Goal: Task Accomplishment & Management: Manage account settings

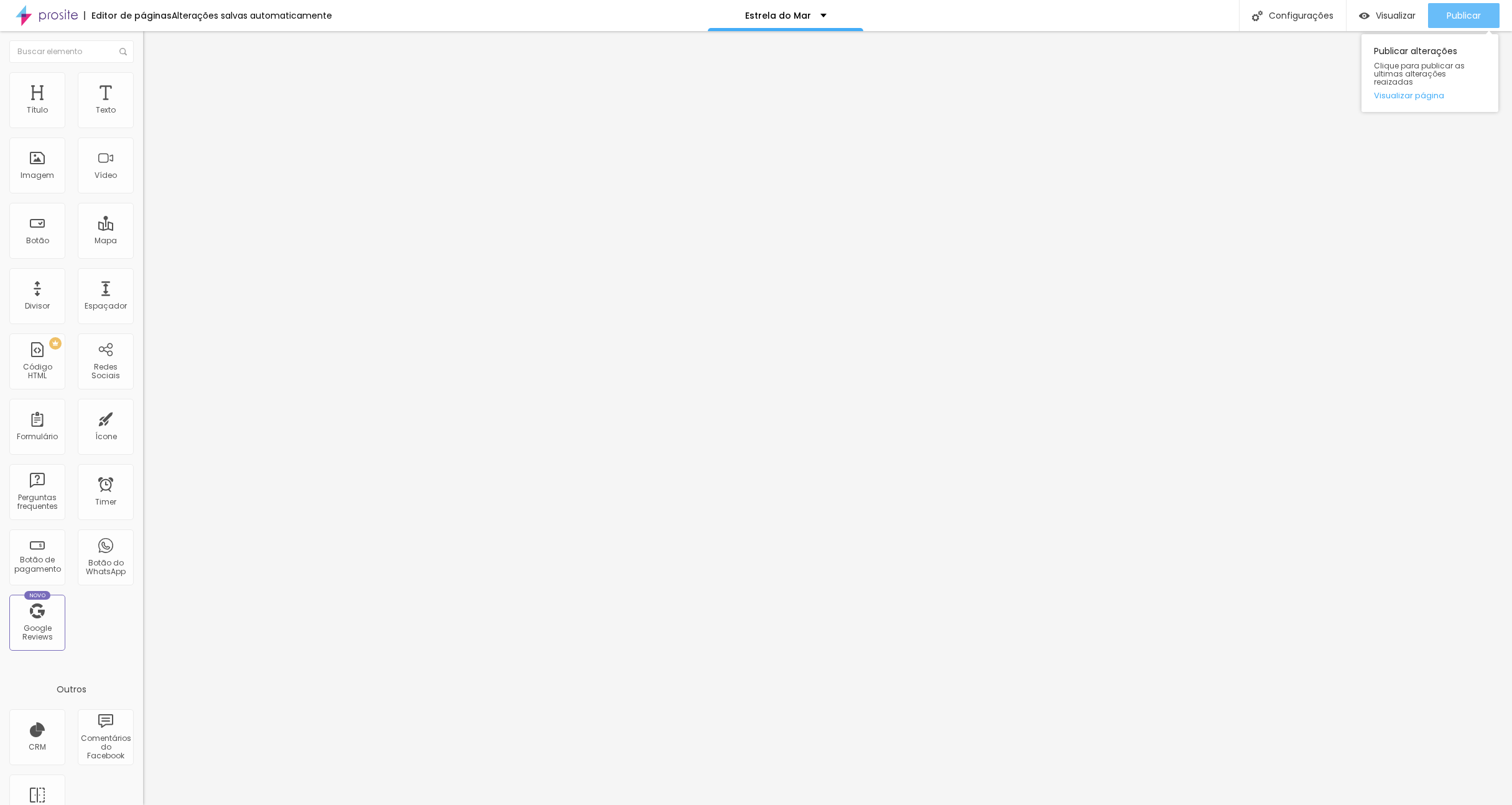
click at [1468, 3] on div "Publicar" at bounding box center [1463, 15] width 34 height 25
click at [143, 256] on input "/formulario-lati" at bounding box center [217, 250] width 149 height 13
drag, startPoint x: 95, startPoint y: 258, endPoint x: -3, endPoint y: 236, distance: 100.4
click at [0, 236] on html "Editor de páginas Alterações salvas automaticamente Estrela do Mar Configuraçõe…" at bounding box center [756, 402] width 1512 height 805
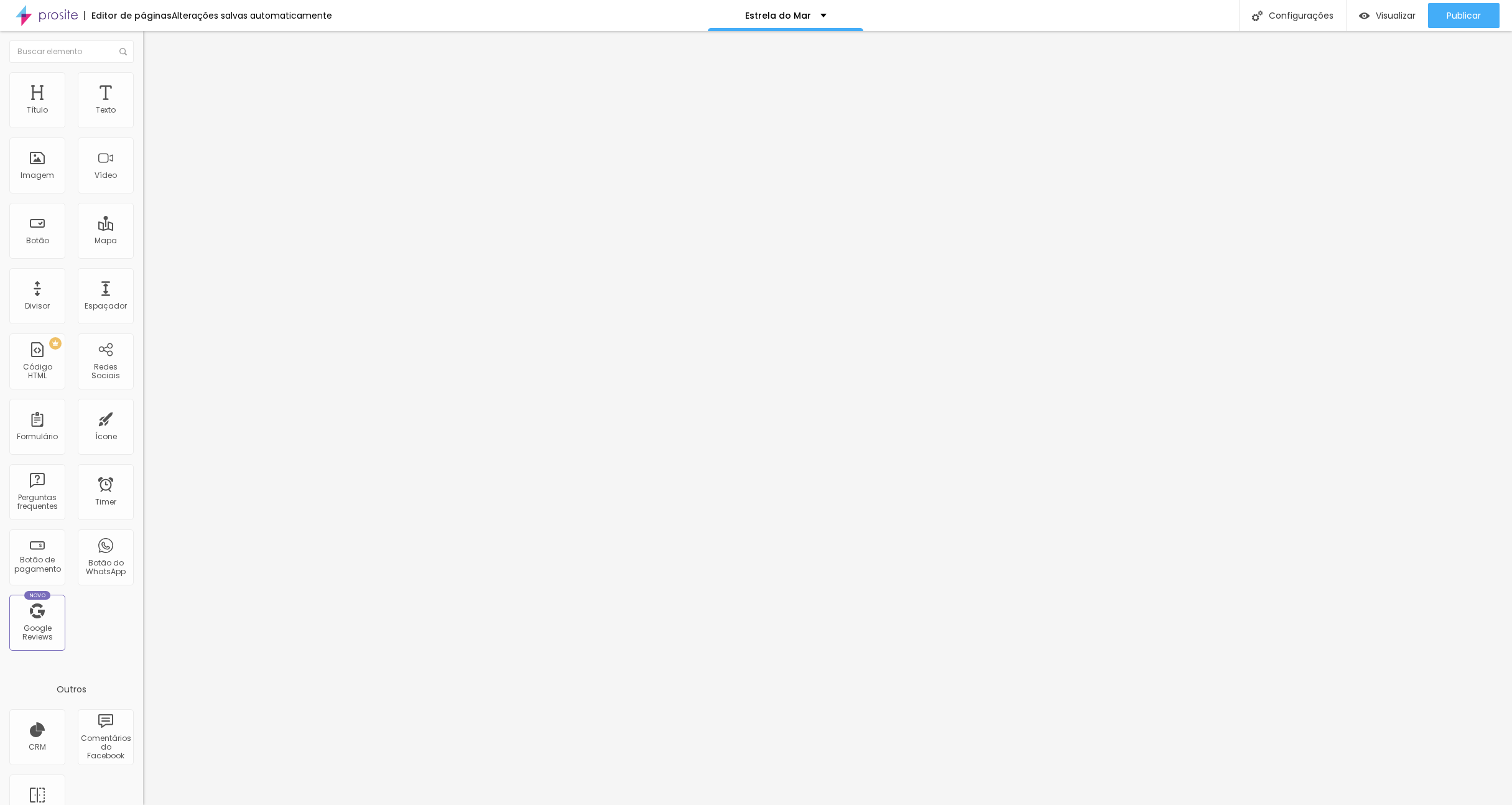
paste input "joanaganchinho.alboompro.com/formulario-estrela-do-mar"
drag, startPoint x: 22, startPoint y: 256, endPoint x: -3, endPoint y: 251, distance: 25.5
click at [0, 251] on html "Editor de páginas Alterações salvas automaticamente Estrela do Mar Configuraçõe…" at bounding box center [756, 402] width 1512 height 805
type input "/formulario-estrela-do-mar"
click at [143, 509] on div "Editar Botão Conteúdo Estilo Avançado Texto ENCOMENDE AQUI O SEU PACK Alinhamen…" at bounding box center [214, 418] width 143 height 774
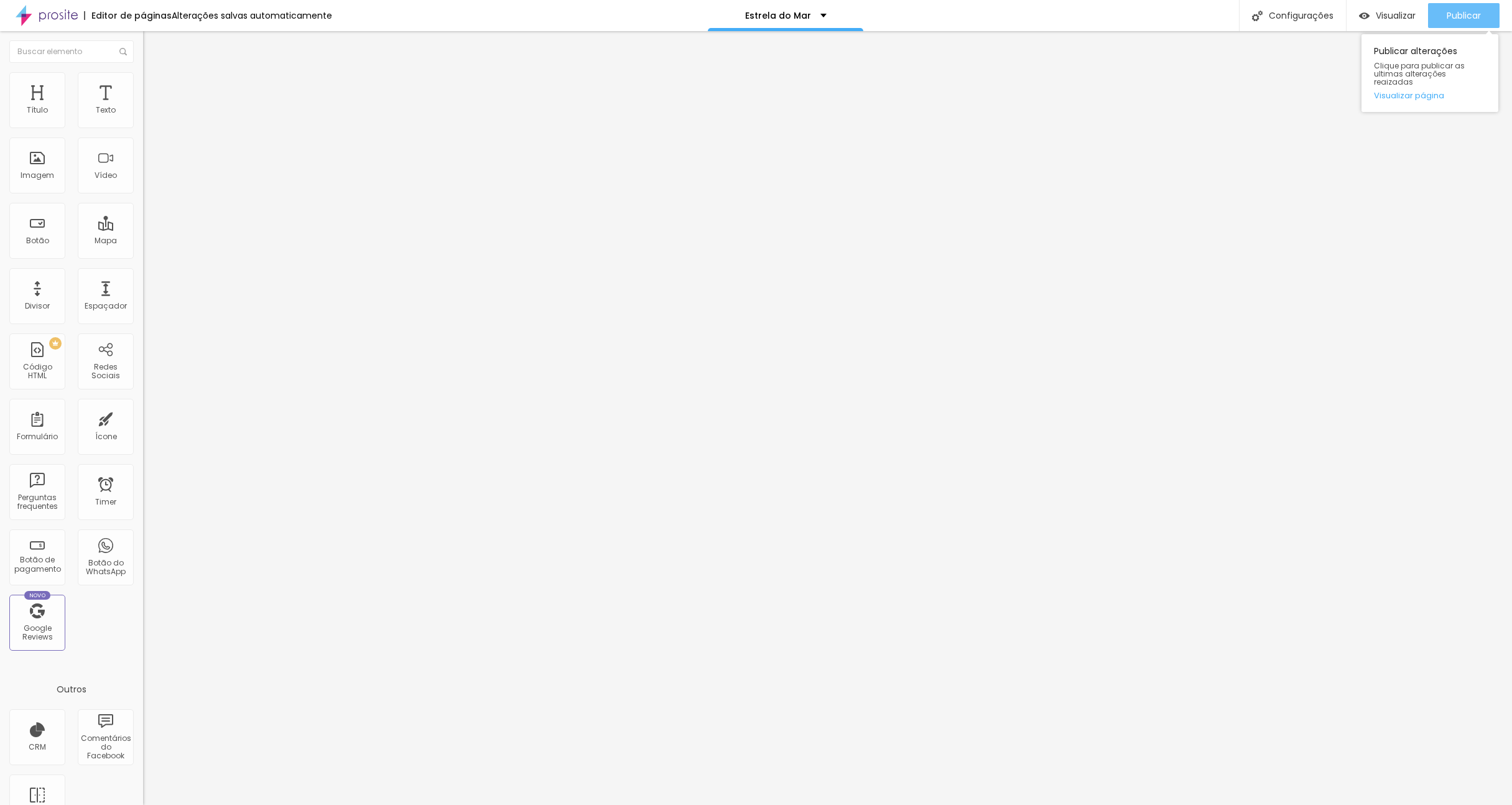
click at [1463, 15] on span "Publicar" at bounding box center [1463, 15] width 34 height 10
click at [143, 125] on span at bounding box center [146, 130] width 7 height 11
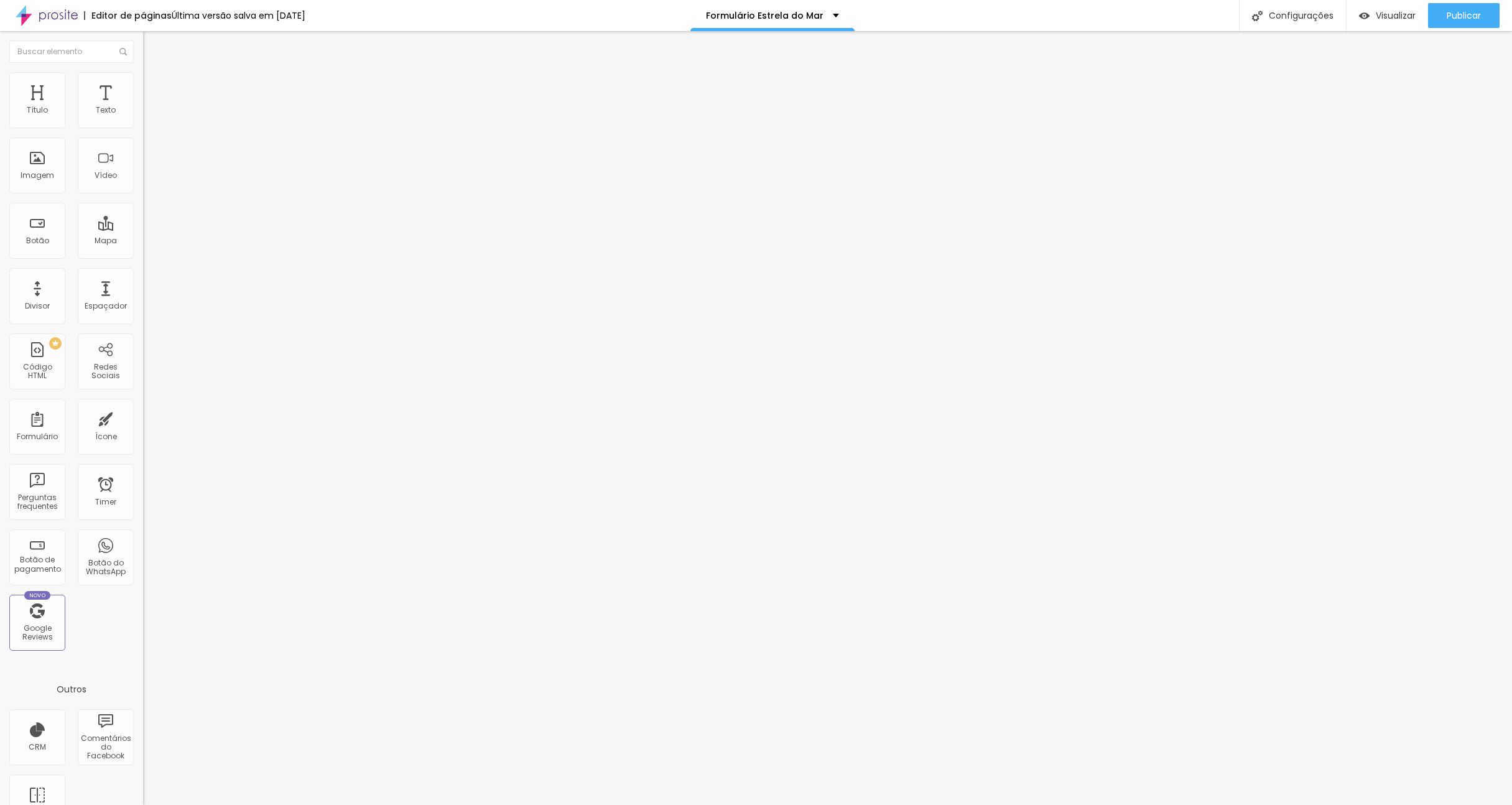
drag, startPoint x: 688, startPoint y: 394, endPoint x: 298, endPoint y: 350, distance: 392.5
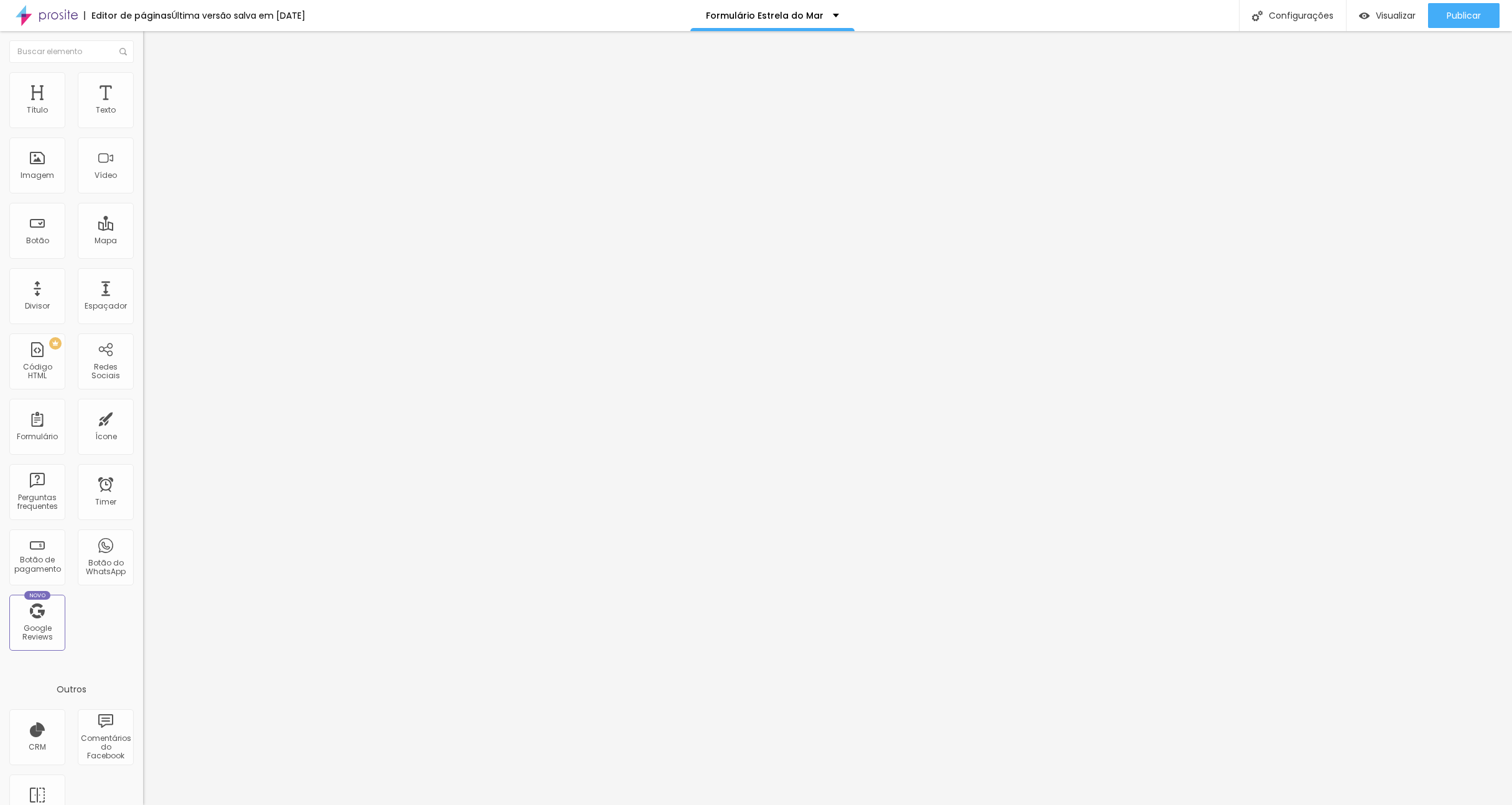
paste input "estrela-do-mar"
type input "/pagina-de-sucesso-estrela-do-mar"
click at [1472, 15] on span "Publicar" at bounding box center [1463, 15] width 34 height 10
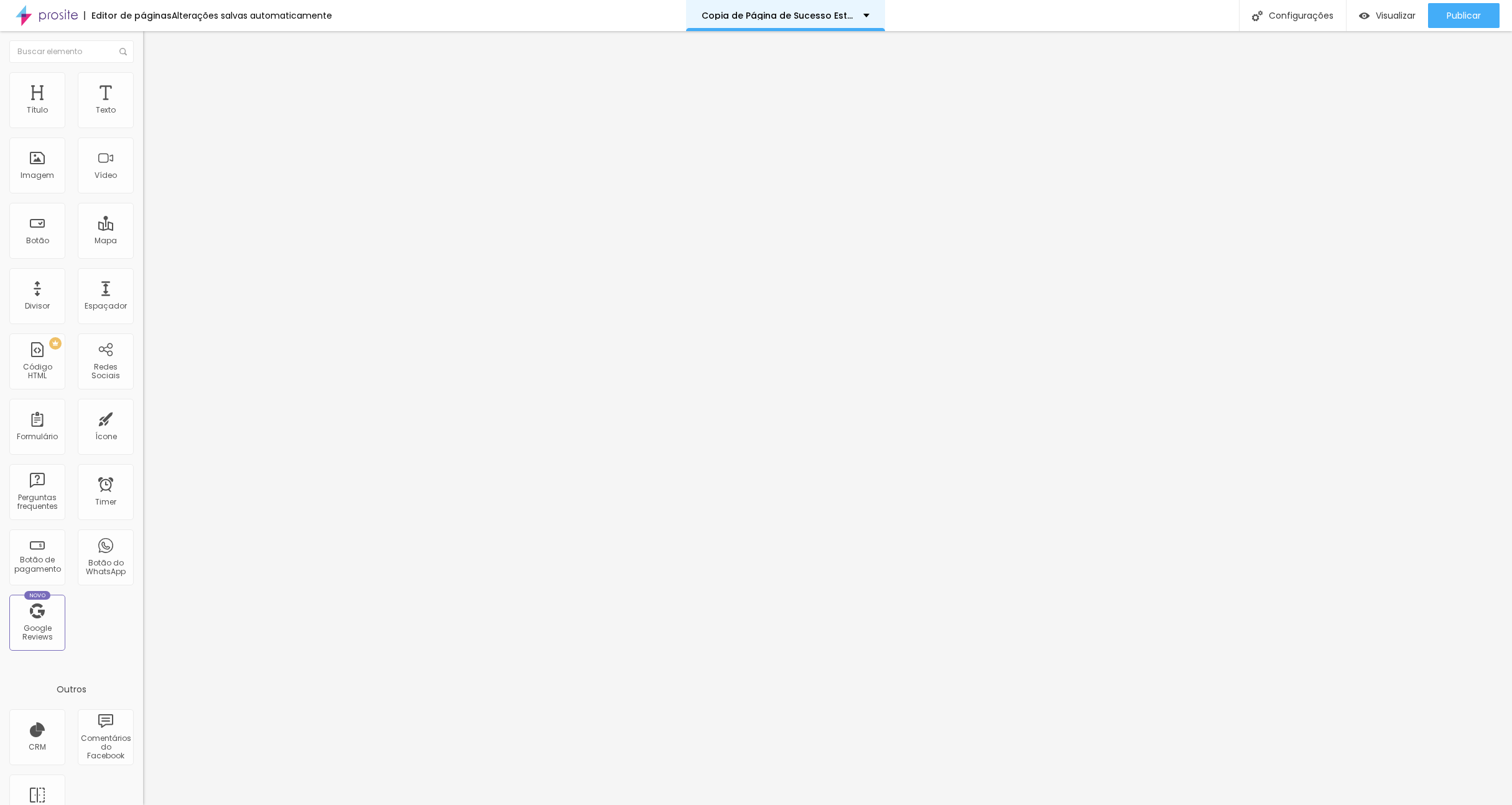
click at [748, 14] on p "Copia de Página de Sucesso Estrela do Mar" at bounding box center [778, 15] width 153 height 9
click at [1455, 12] on span "Publicar" at bounding box center [1463, 15] width 34 height 10
click at [143, 107] on span "Trocar imagem" at bounding box center [176, 102] width 67 height 11
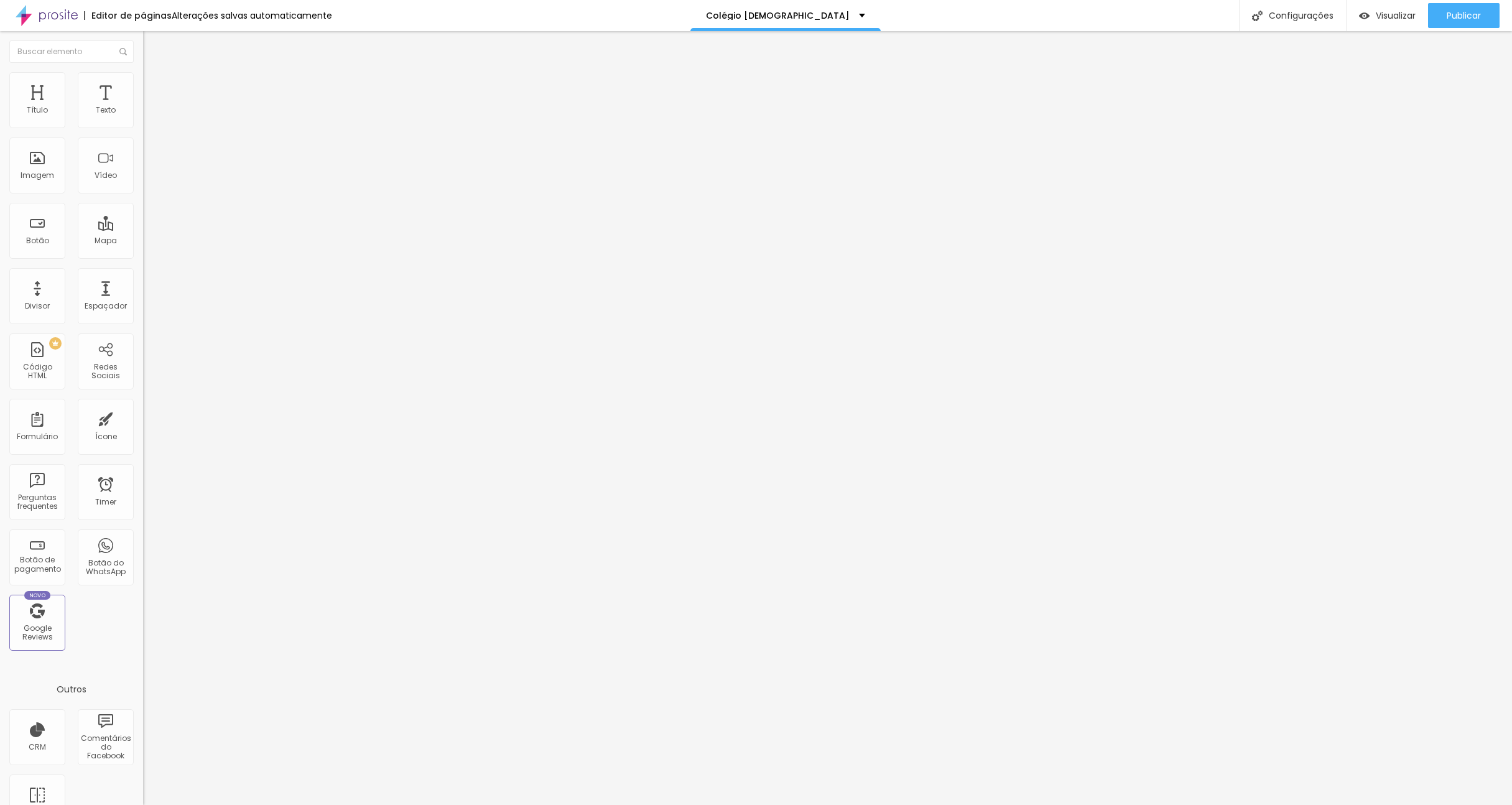
click at [143, 107] on span "Trocar imagem" at bounding box center [176, 102] width 67 height 11
click at [1459, 21] on span "Publicar" at bounding box center [1463, 15] width 34 height 10
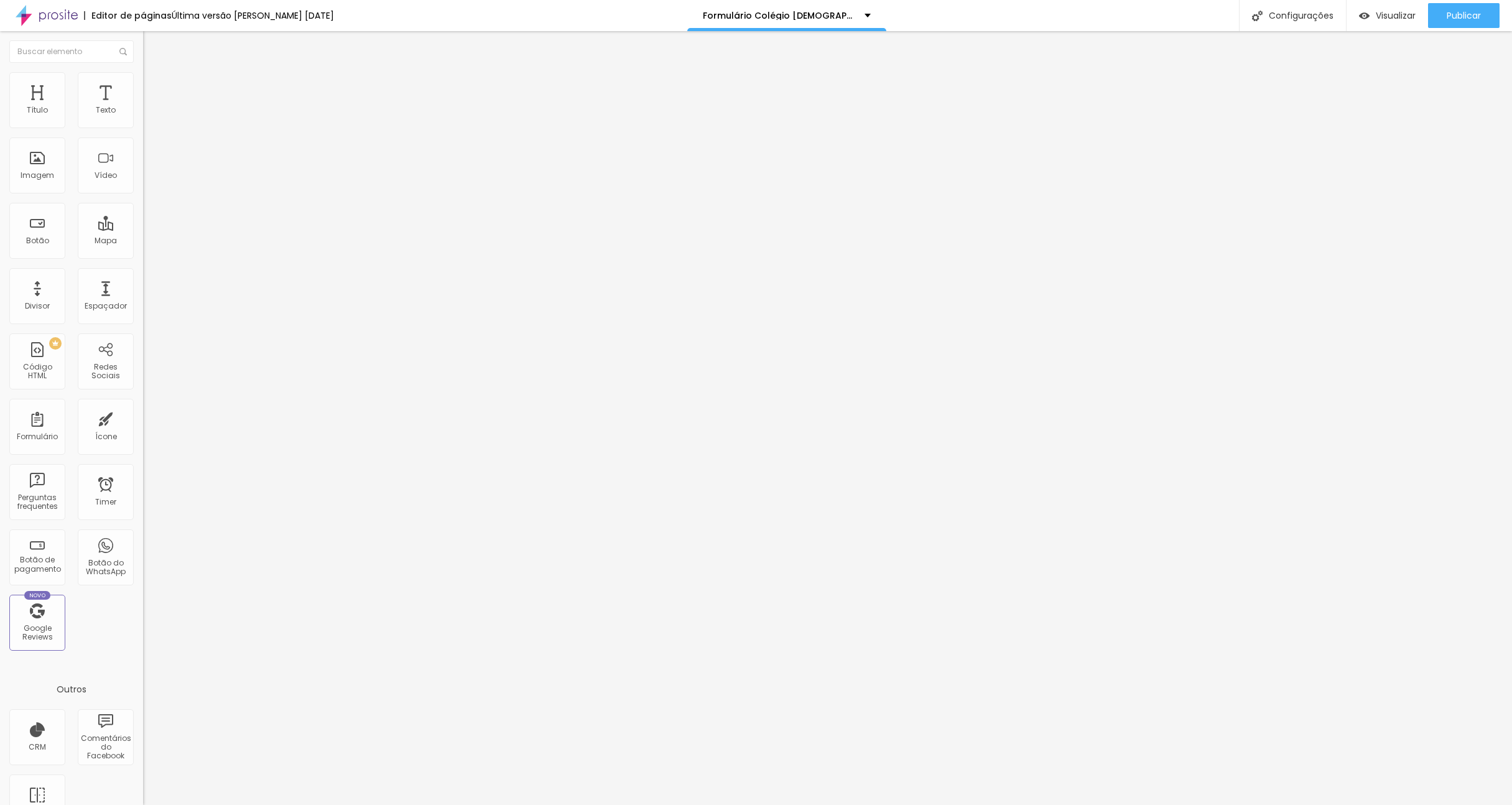
click at [143, 126] on img at bounding box center [146, 129] width 7 height 7
type input "Bronze (6€)"
drag, startPoint x: 630, startPoint y: 459, endPoint x: 636, endPoint y: 464, distance: 7.8
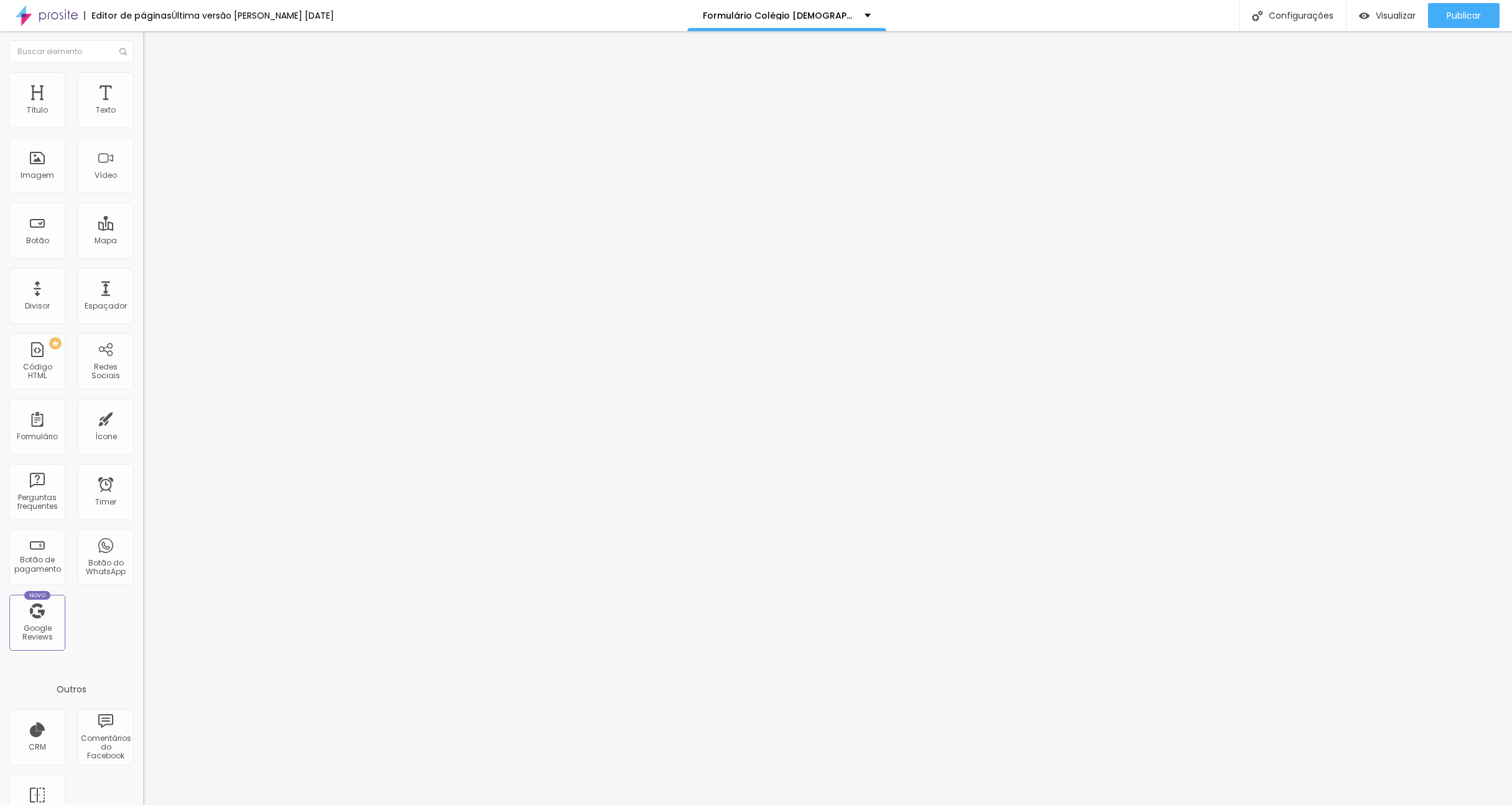
type input "Silver (21€)"
type input "Gold (25€)"
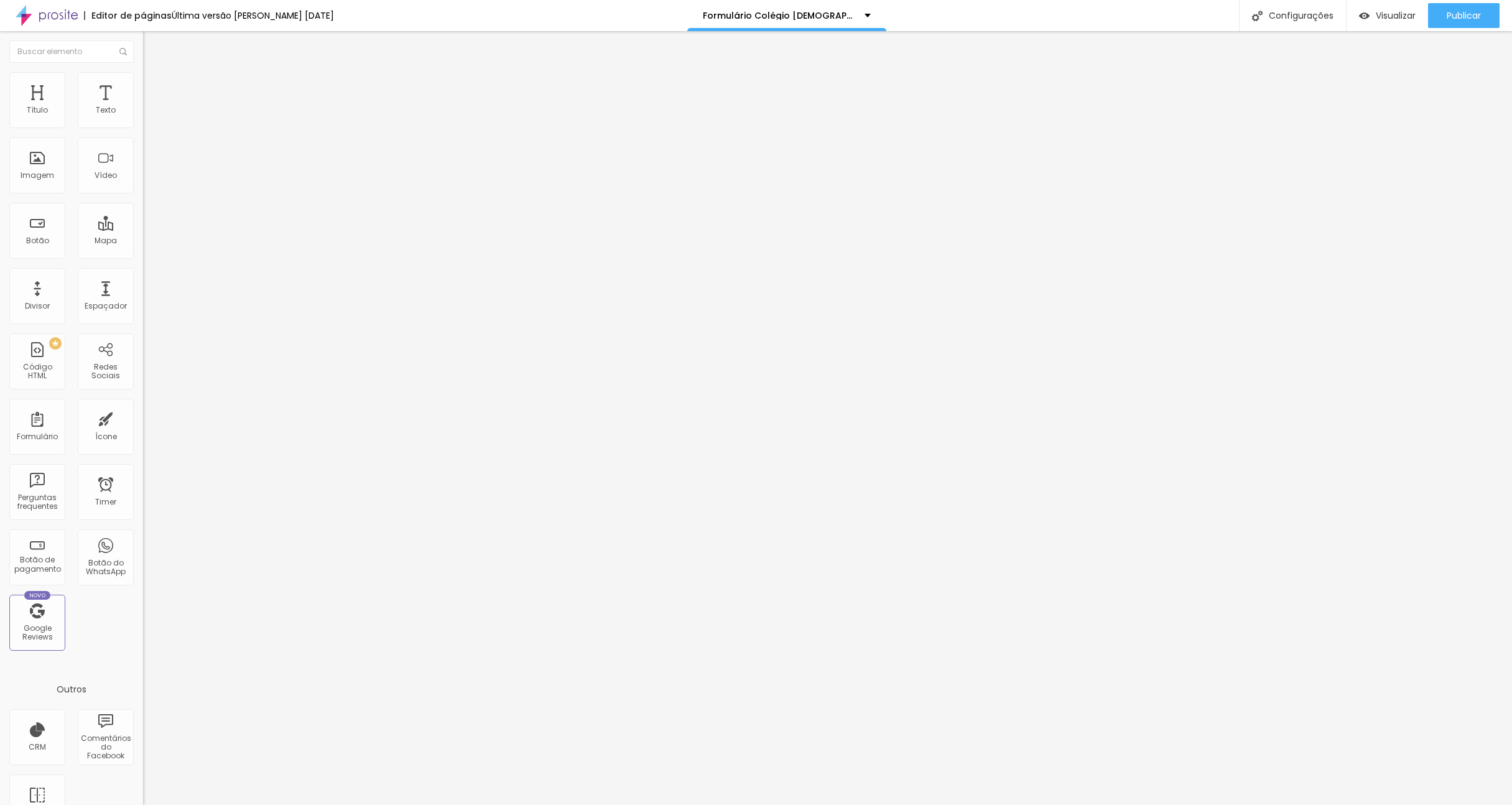
type input "Silver + Foto Irmãos (27€)"
type input "Gold + Foto Irmãos (31€)"
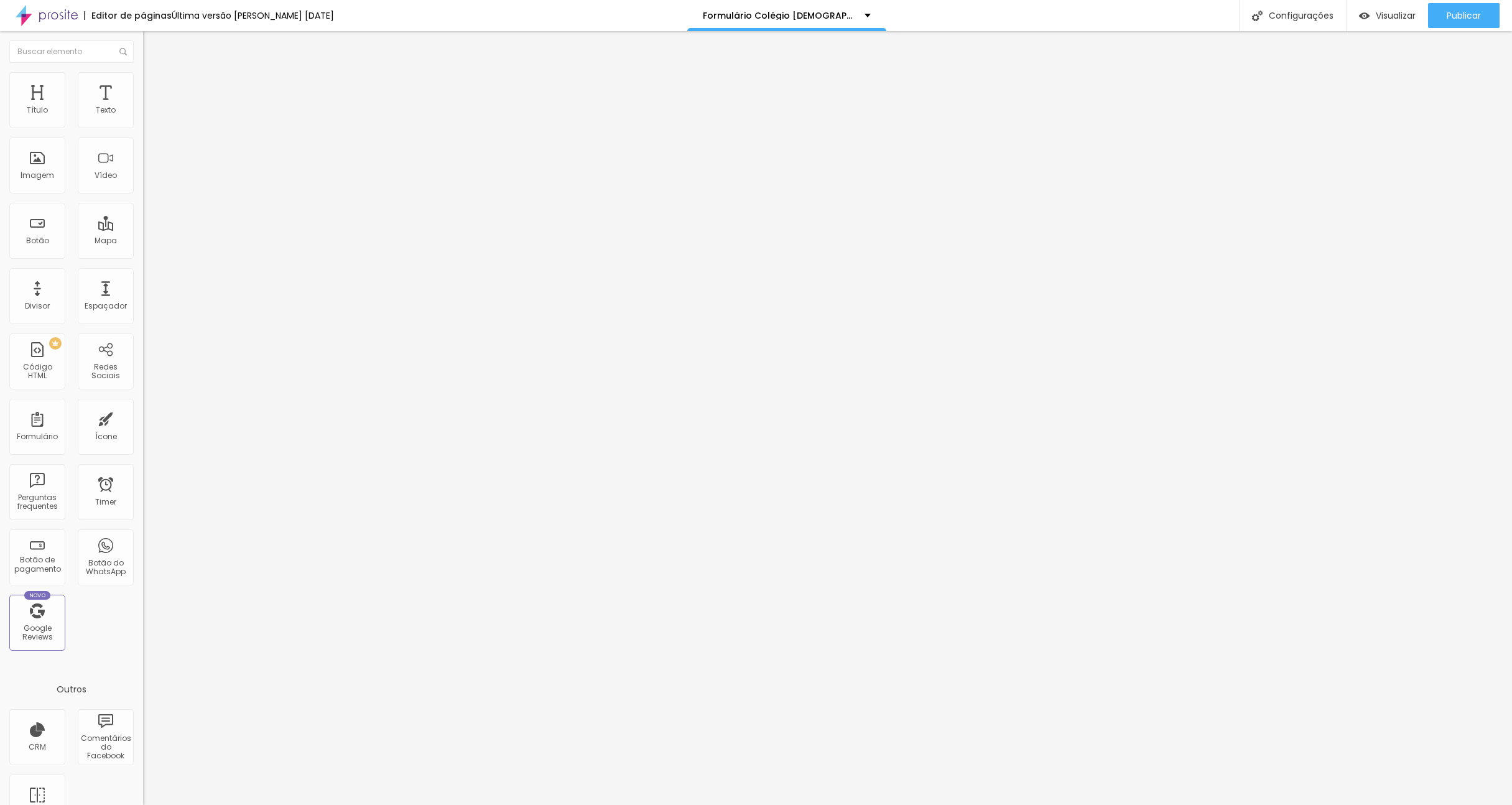
drag, startPoint x: 937, startPoint y: 616, endPoint x: 953, endPoint y: 636, distance: 25.6
click at [1461, 15] on span "Publicar" at bounding box center [1463, 15] width 34 height 10
